Goal: Transaction & Acquisition: Obtain resource

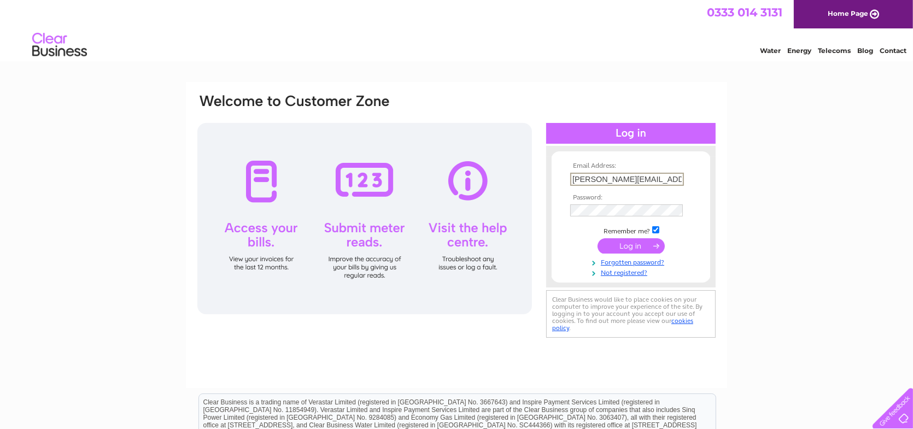
click at [659, 180] on input "mike@vaporever.co.uk" at bounding box center [627, 179] width 114 height 13
type input "robbie@barneyshorseradish.co.uk"
click at [616, 239] on input "submit" at bounding box center [631, 244] width 67 height 15
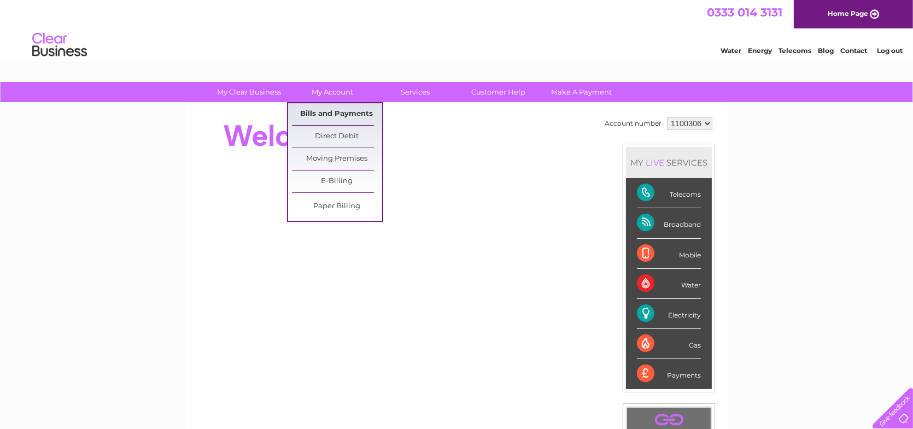
click at [316, 111] on link "Bills and Payments" at bounding box center [337, 114] width 90 height 22
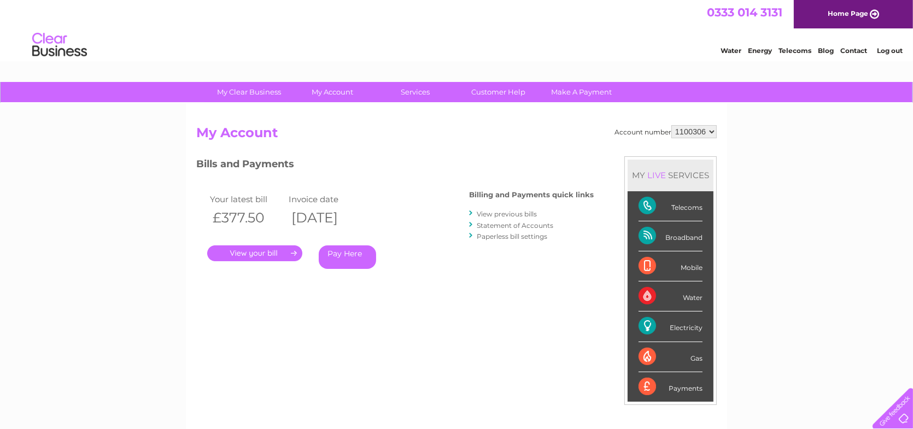
click at [505, 208] on li "View previous bills" at bounding box center [531, 213] width 125 height 11
click at [507, 211] on link "View previous bills" at bounding box center [507, 214] width 60 height 8
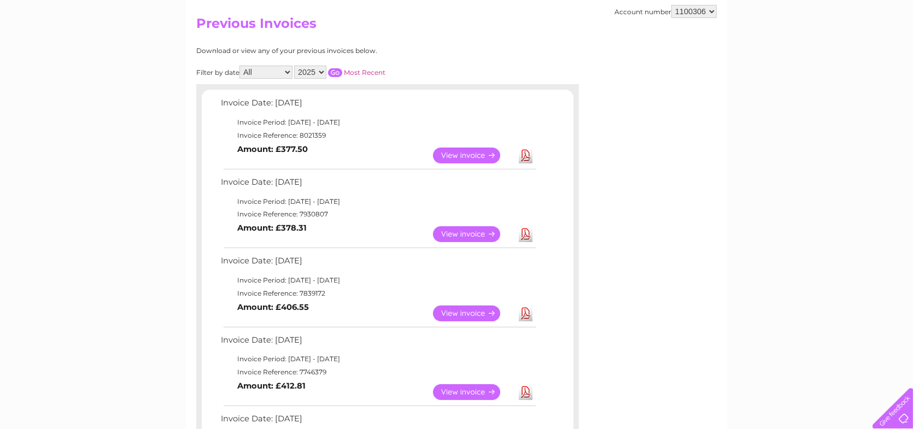
scroll to position [55, 0]
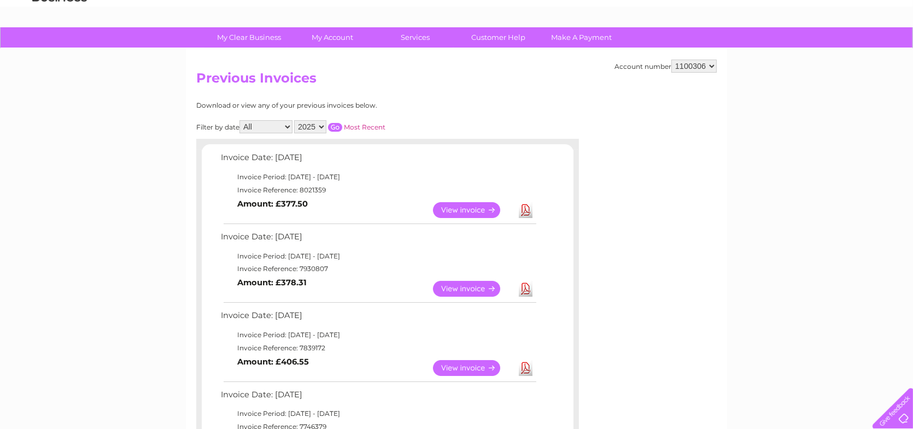
click at [522, 289] on link "Download" at bounding box center [526, 289] width 14 height 16
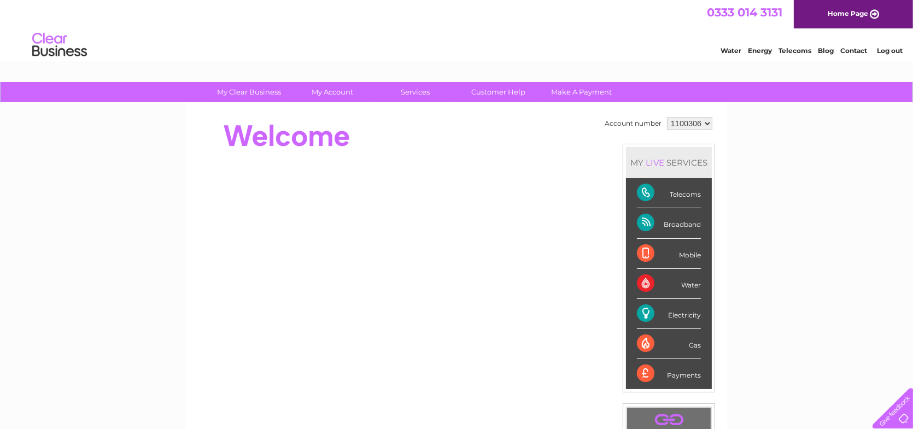
drag, startPoint x: 0, startPoint y: 0, endPoint x: 747, endPoint y: 170, distance: 765.9
click at [760, 191] on div "My Clear Business Login Details My Details My Preferences Link Account My Accou…" at bounding box center [456, 389] width 913 height 615
click at [896, 49] on link "Log out" at bounding box center [890, 50] width 26 height 8
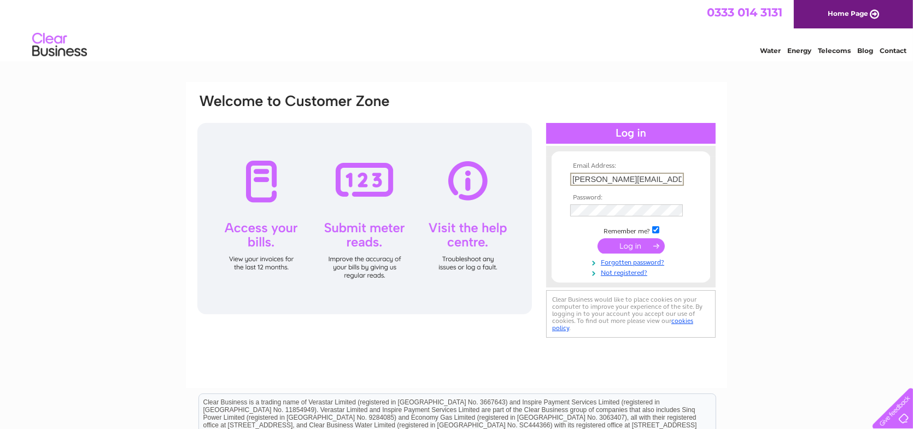
click at [629, 183] on input "robbie@barneyshorseradish.co.uk" at bounding box center [627, 179] width 114 height 13
type input "mike@vaporever.co.uk"
click at [624, 246] on input "submit" at bounding box center [631, 244] width 67 height 15
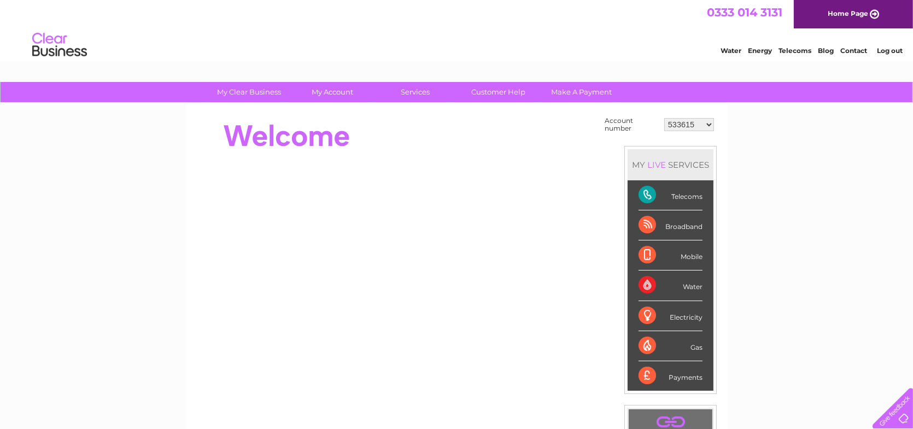
click at [708, 126] on select "533615 1099997 30267359" at bounding box center [689, 124] width 50 height 13
select select "1099997"
click at [665, 118] on select "533615 1099997 30267359" at bounding box center [689, 124] width 50 height 13
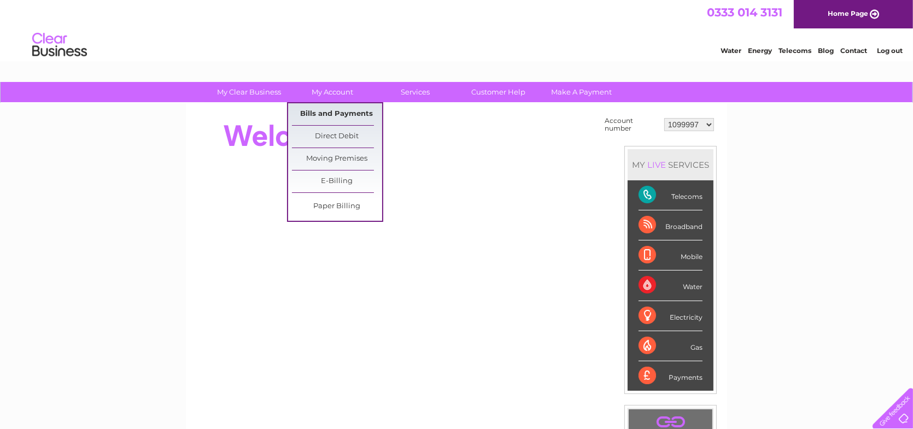
click at [330, 111] on link "Bills and Payments" at bounding box center [337, 114] width 90 height 22
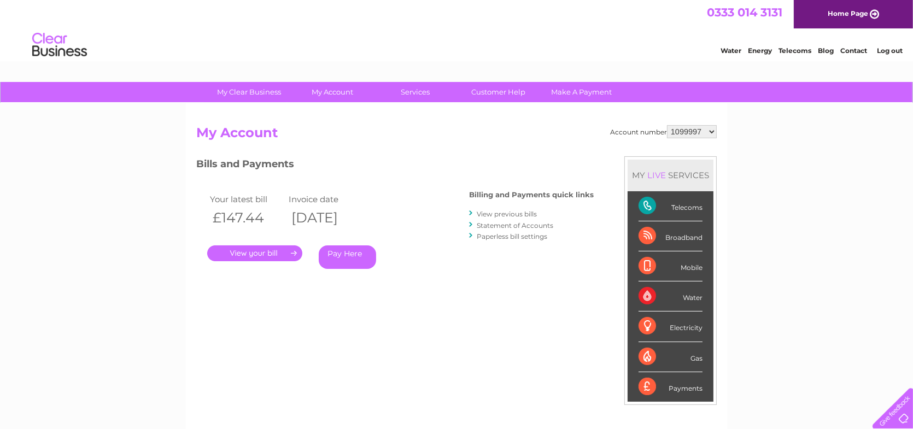
click at [521, 214] on link "View previous bills" at bounding box center [507, 214] width 60 height 8
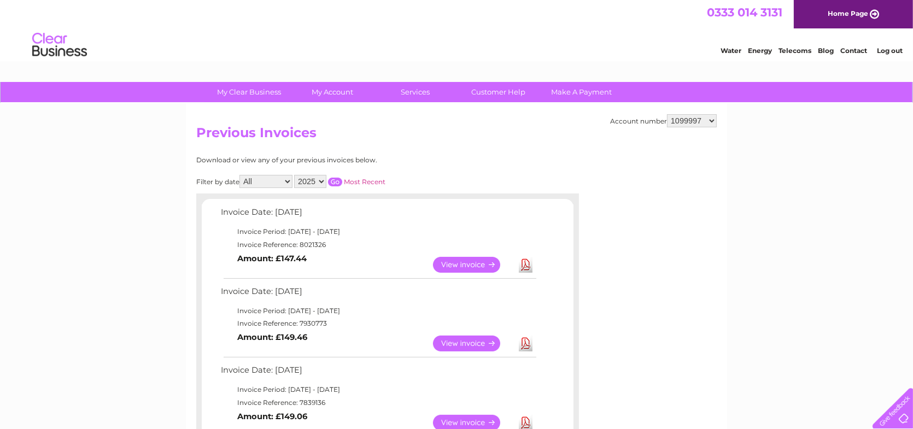
click at [531, 343] on link "Download" at bounding box center [526, 344] width 14 height 16
